Goal: Task Accomplishment & Management: Manage account settings

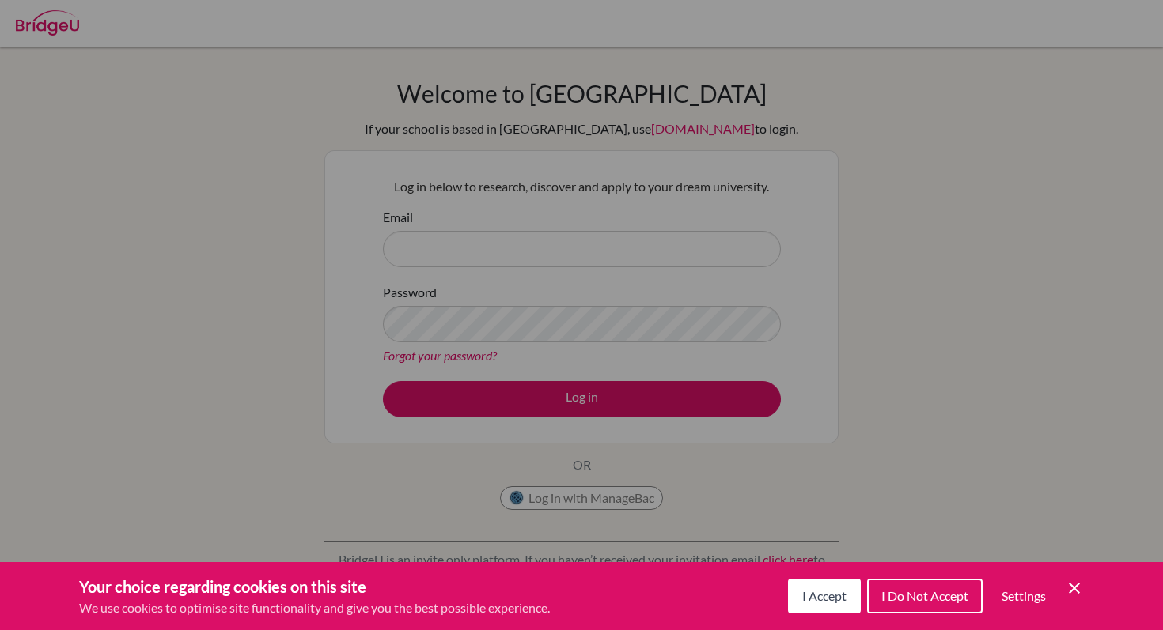
click at [926, 590] on span "I Do Not Accept" at bounding box center [924, 596] width 87 height 15
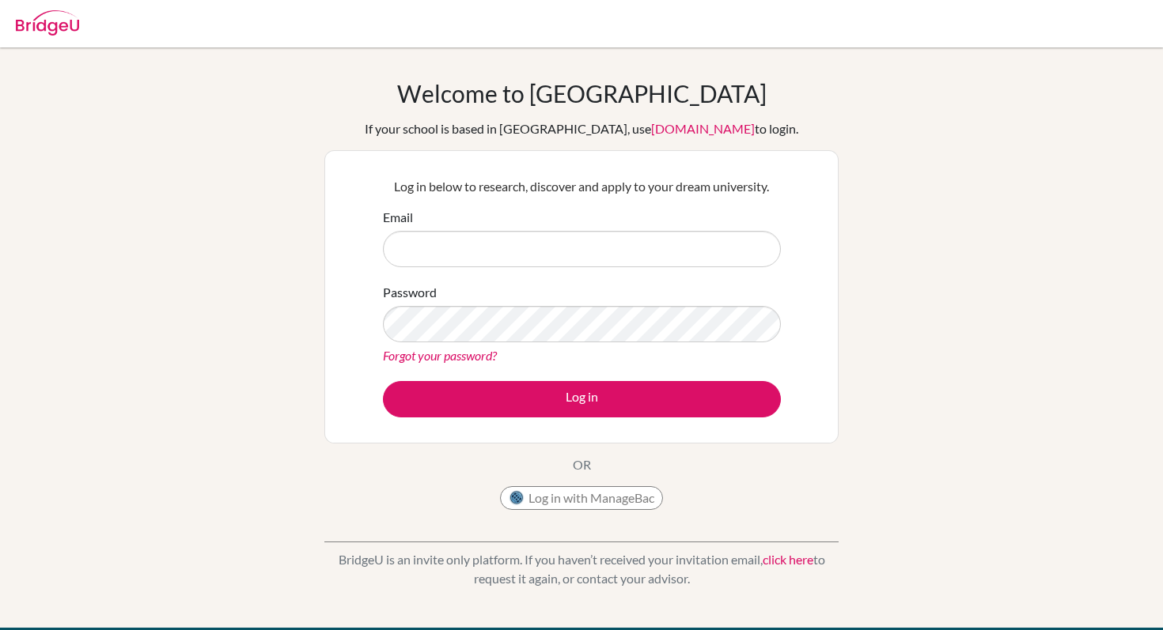
click at [688, 271] on form "Email Password Forgot your password? Log in" at bounding box center [582, 313] width 398 height 210
click at [636, 244] on input "Email" at bounding box center [582, 249] width 398 height 36
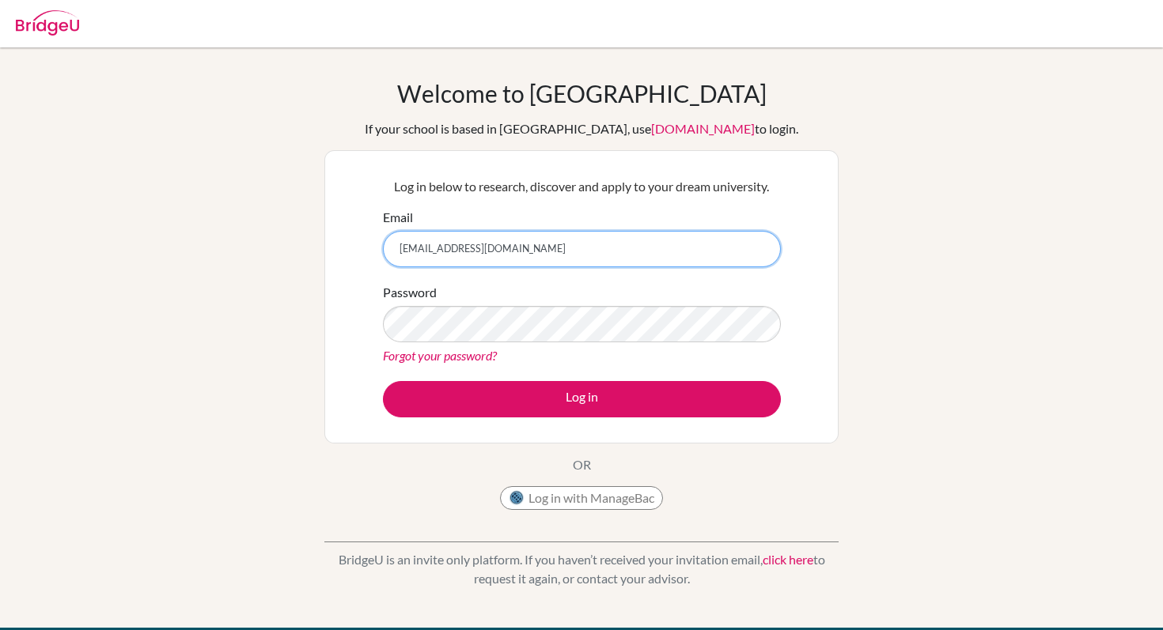
type input "[EMAIL_ADDRESS][DOMAIN_NAME]"
click at [459, 354] on link "Forgot your password?" at bounding box center [440, 355] width 114 height 15
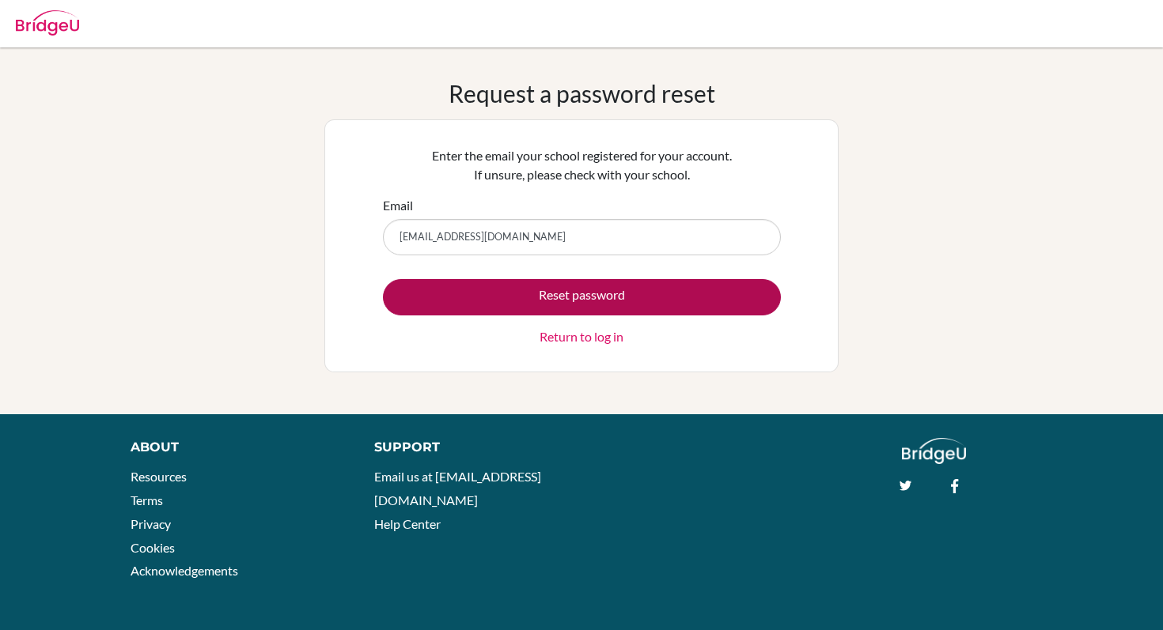
type input "[EMAIL_ADDRESS][DOMAIN_NAME]"
click at [631, 301] on button "Reset password" at bounding box center [582, 297] width 398 height 36
